Goal: Information Seeking & Learning: Understand process/instructions

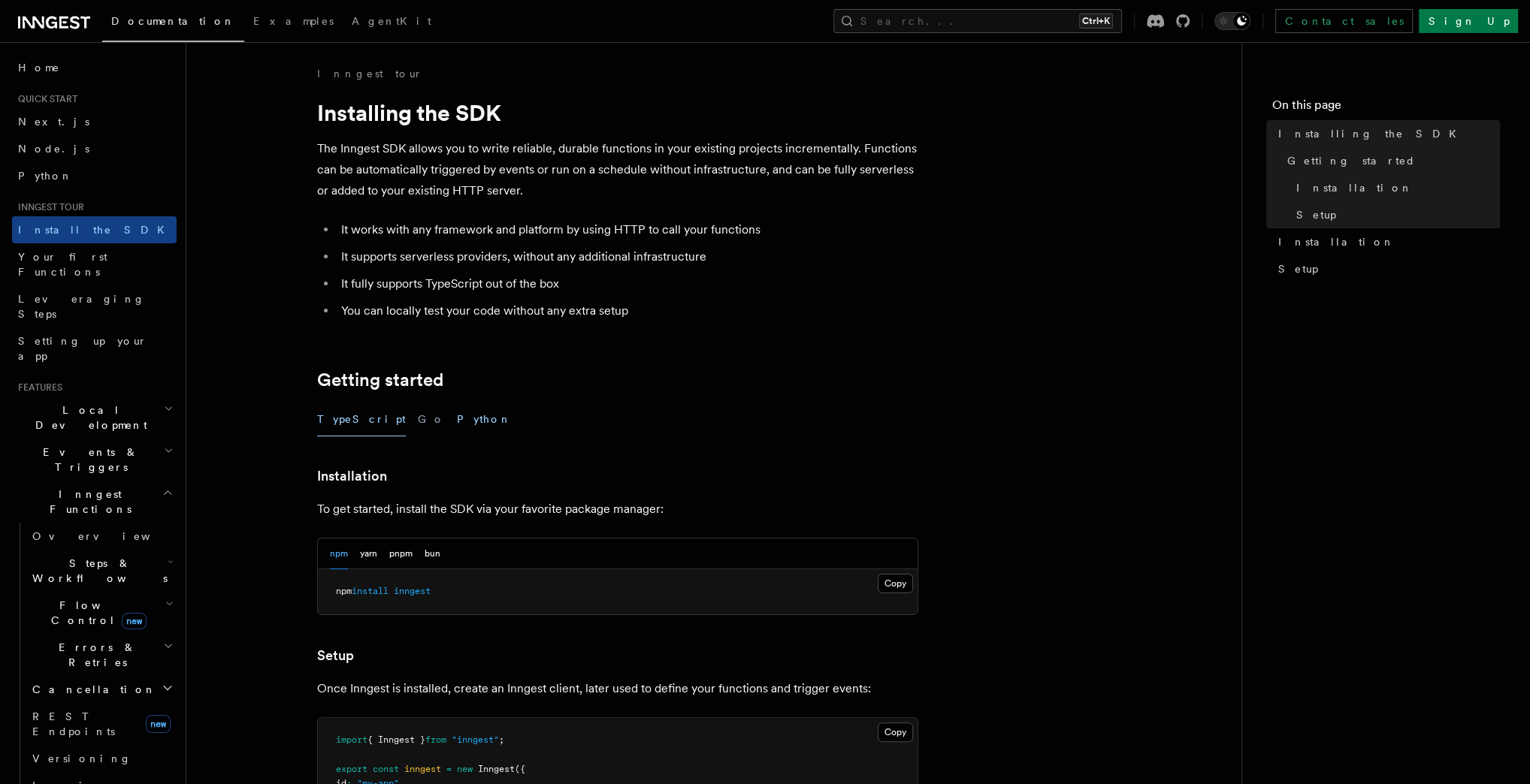
click at [456, 413] on button "Python" at bounding box center [484, 420] width 55 height 34
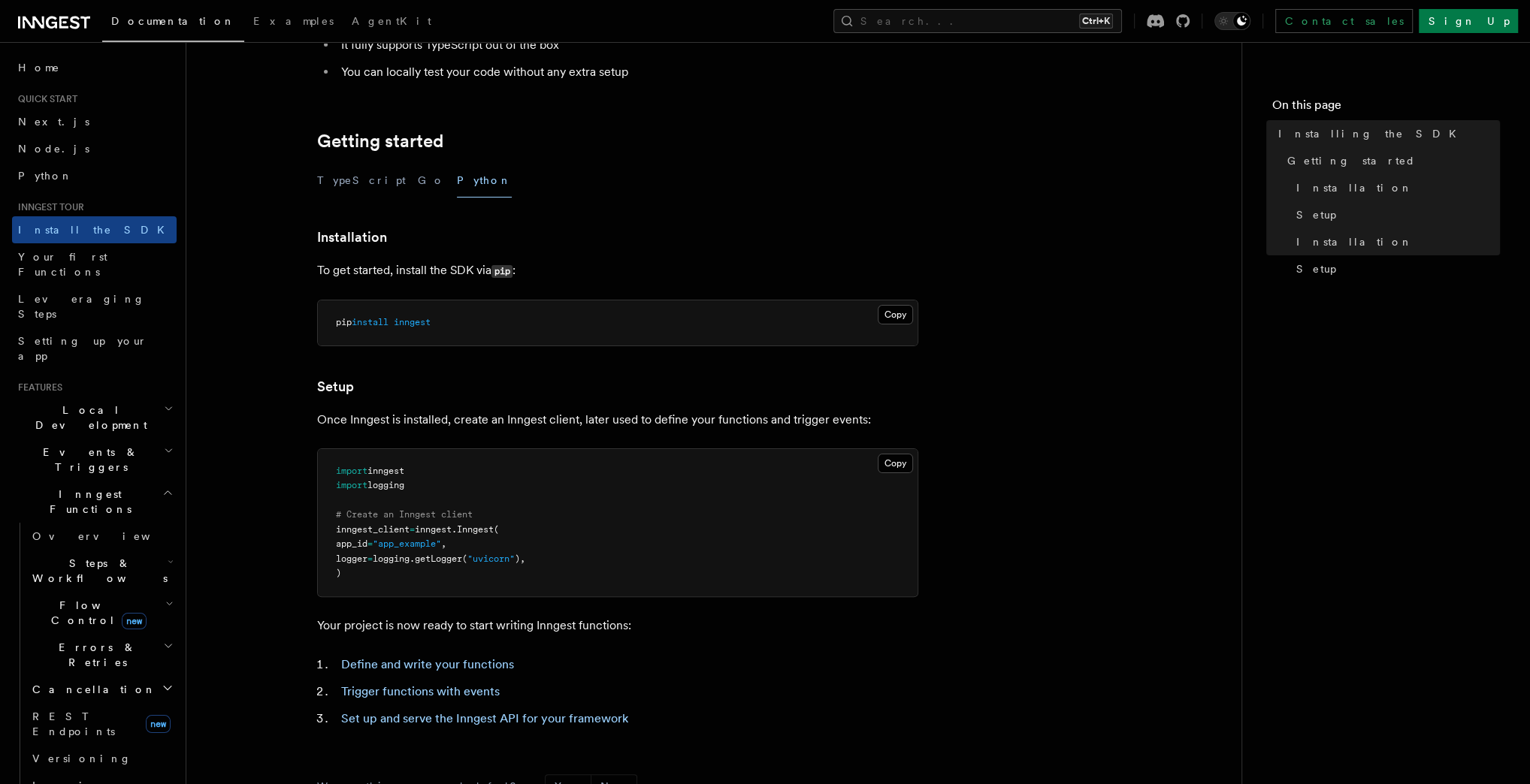
scroll to position [241, 0]
drag, startPoint x: 401, startPoint y: 322, endPoint x: 453, endPoint y: 325, distance: 52.1
click at [453, 325] on pre "pip install inngest" at bounding box center [617, 321] width 599 height 45
copy span "inngest"
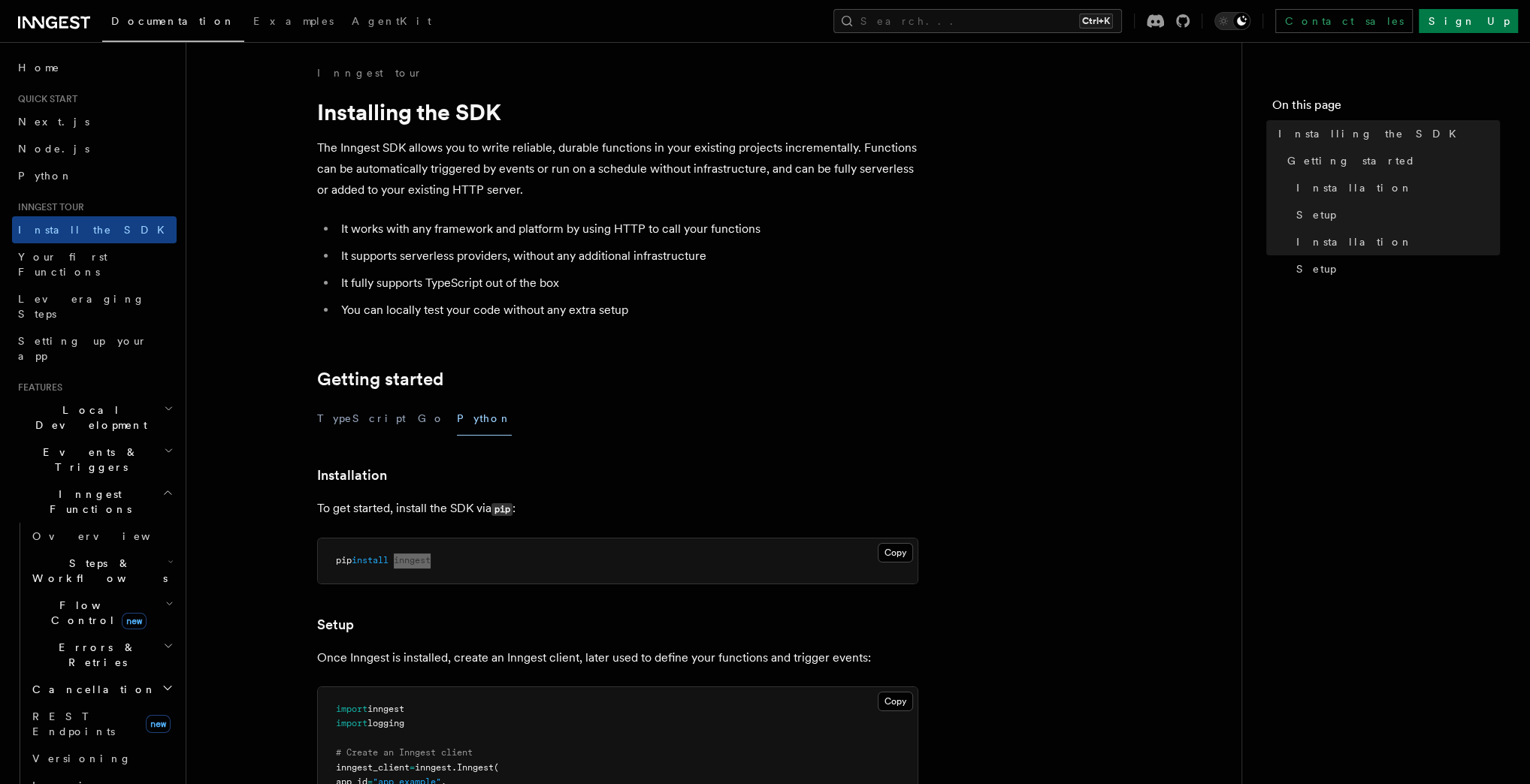
scroll to position [0, 0]
click at [418, 418] on button "Go" at bounding box center [431, 420] width 27 height 34
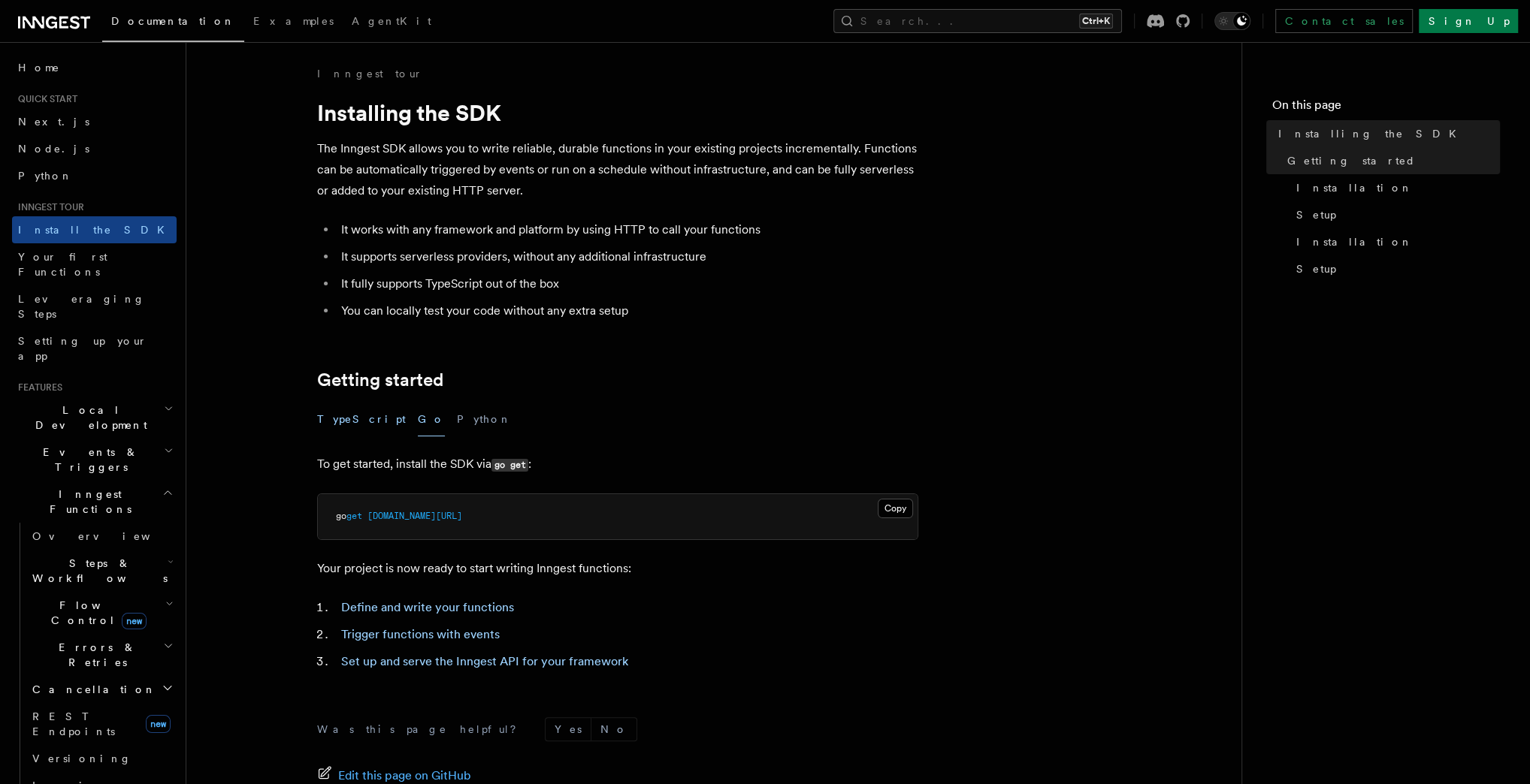
click at [349, 418] on button "TypeScript" at bounding box center [361, 420] width 88 height 34
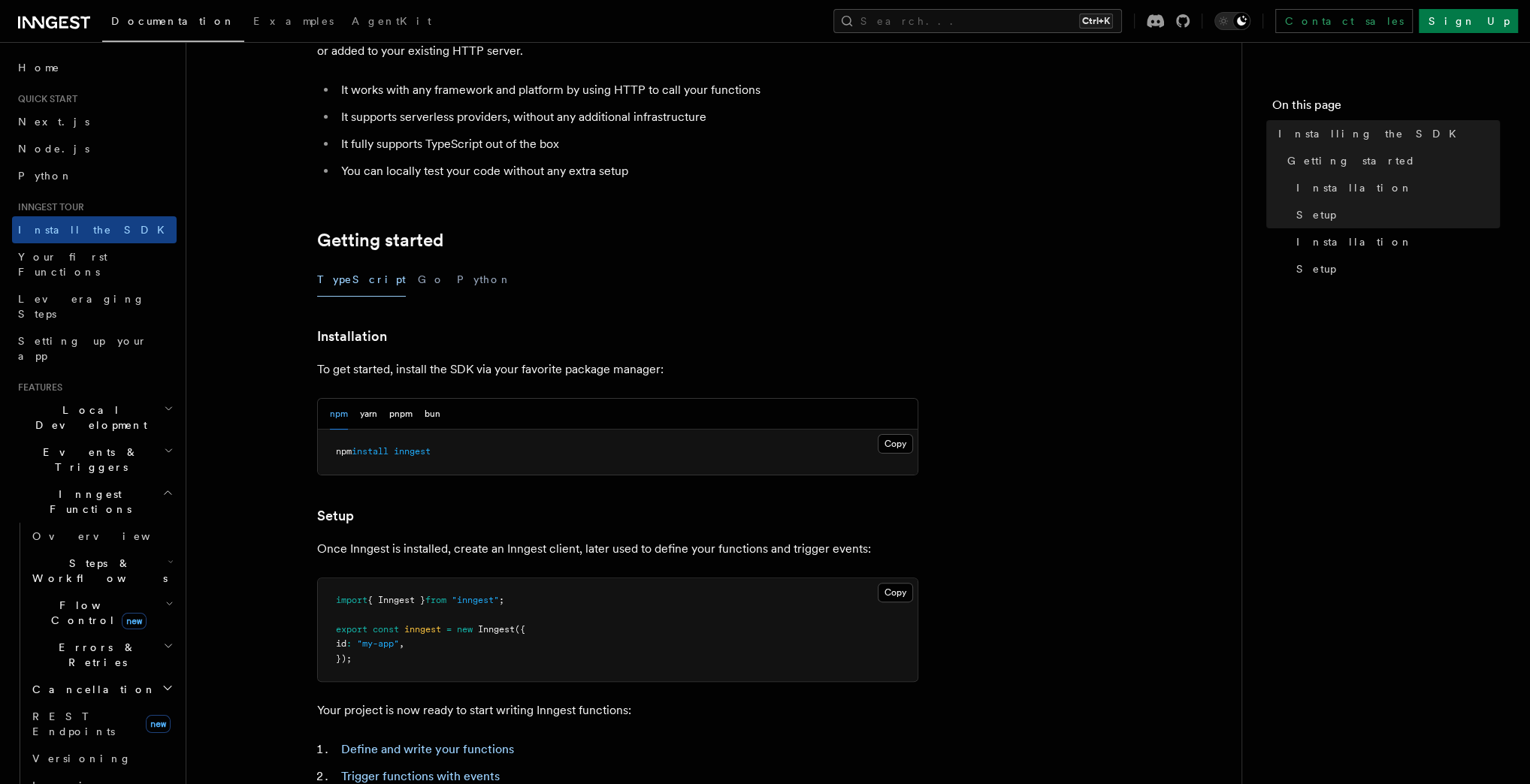
scroll to position [300, 0]
